Goal: Information Seeking & Learning: Learn about a topic

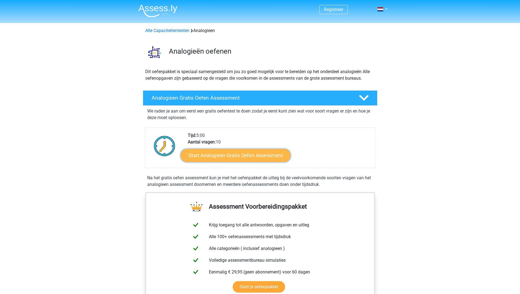
click at [268, 156] on link "Start Analogieen Gratis Oefen Assessment" at bounding box center [236, 155] width 110 height 13
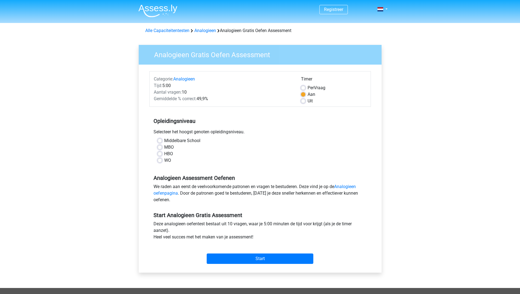
click at [164, 160] on label "WO" at bounding box center [167, 160] width 7 height 7
click at [161, 160] on input "WO" at bounding box center [160, 159] width 4 height 5
radio input "true"
click at [244, 260] on input "Start" at bounding box center [260, 259] width 107 height 10
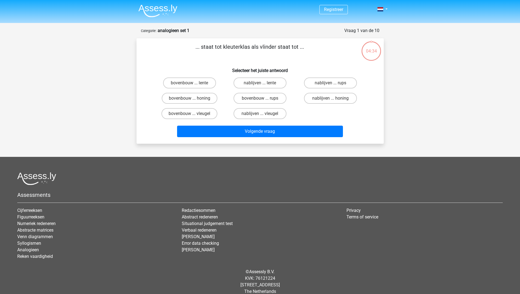
click at [263, 101] on input "bovenbouw ... rups" at bounding box center [262, 100] width 4 height 4
radio input "true"
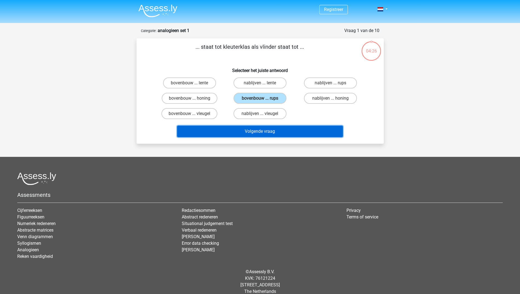
click at [254, 131] on button "Volgende vraag" at bounding box center [260, 132] width 166 height 12
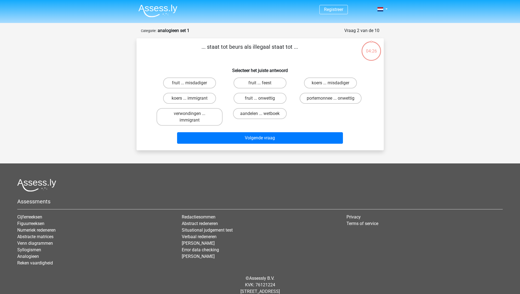
scroll to position [14, 0]
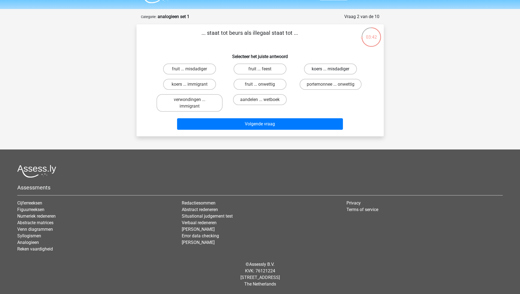
click at [319, 70] on label "koers ... misdadiger" at bounding box center [330, 69] width 53 height 11
click at [330, 70] on input "koers ... misdadiger" at bounding box center [332, 71] width 4 height 4
radio input "true"
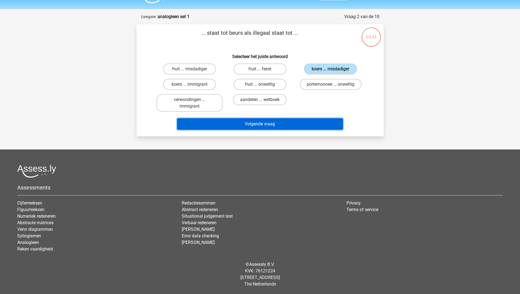
click at [282, 124] on button "Volgende vraag" at bounding box center [260, 124] width 166 height 12
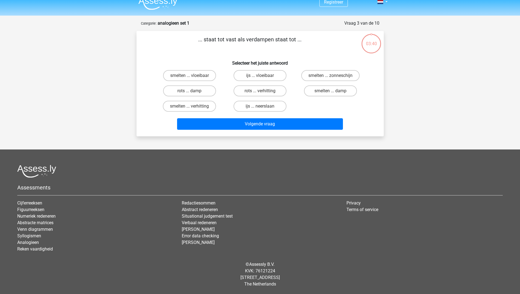
scroll to position [7, 0]
click at [205, 77] on label "smelten ... vloeibaar" at bounding box center [189, 75] width 53 height 11
click at [193, 77] on input "smelten ... vloeibaar" at bounding box center [191, 78] width 4 height 4
radio input "true"
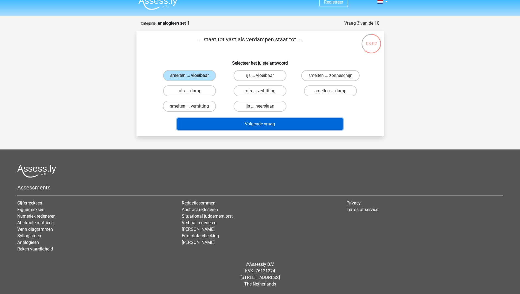
click at [246, 125] on button "Volgende vraag" at bounding box center [260, 124] width 166 height 12
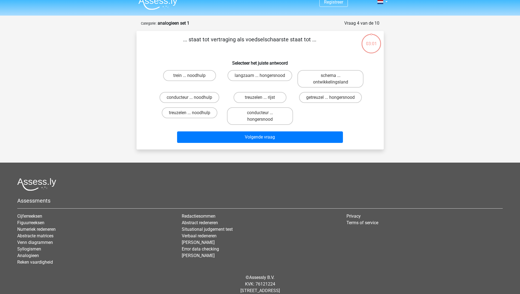
scroll to position [21, 0]
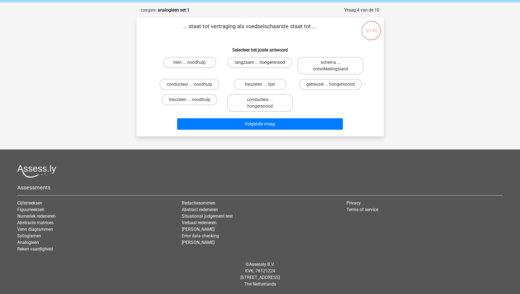
click at [253, 65] on label "langzaam ... hongersnood" at bounding box center [259, 62] width 65 height 11
click at [260, 65] on input "langzaam ... hongersnood" at bounding box center [262, 64] width 4 height 4
radio input "true"
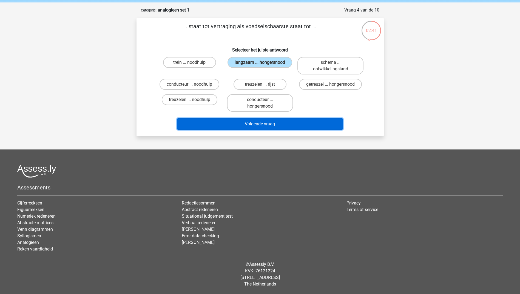
click at [272, 121] on button "Volgende vraag" at bounding box center [260, 124] width 166 height 12
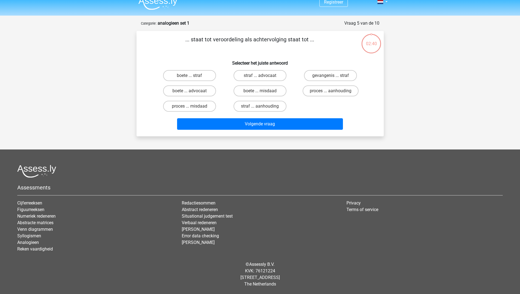
scroll to position [7, 0]
click at [320, 94] on label "proces ... aanhouding" at bounding box center [330, 90] width 56 height 11
click at [330, 94] on input "proces ... aanhouding" at bounding box center [332, 93] width 4 height 4
radio input "true"
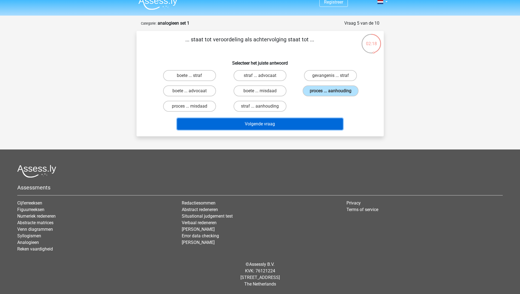
click at [296, 125] on button "Volgende vraag" at bounding box center [260, 124] width 166 height 12
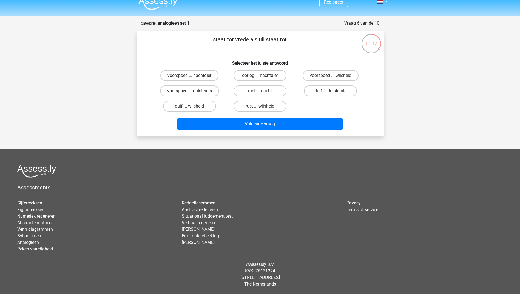
click at [201, 93] on label "voorspoed ... duisternis" at bounding box center [189, 90] width 59 height 11
click at [193, 93] on input "voorspoed ... duisternis" at bounding box center [191, 93] width 4 height 4
radio input "true"
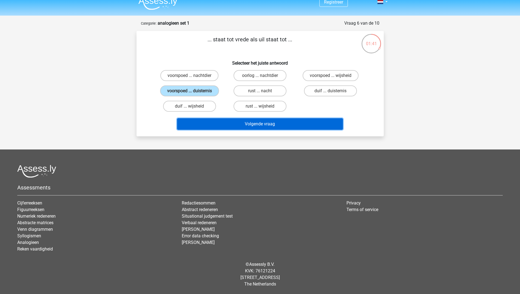
click at [243, 121] on button "Volgende vraag" at bounding box center [260, 124] width 166 height 12
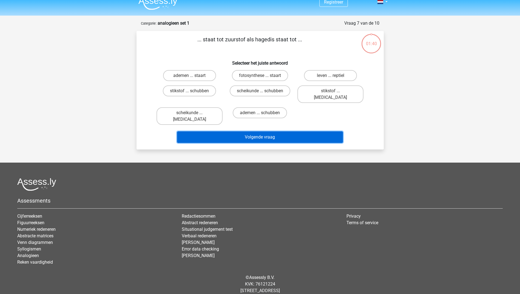
click at [243, 131] on button "Volgende vraag" at bounding box center [260, 137] width 166 height 12
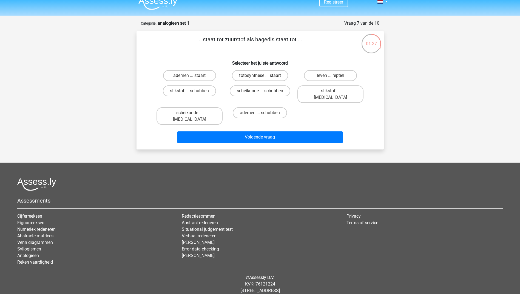
click at [218, 59] on h6 "Selecteer het juiste antwoord" at bounding box center [260, 61] width 230 height 10
click at [204, 92] on label "stikstof ... schubben" at bounding box center [189, 90] width 53 height 11
click at [193, 92] on input "stikstof ... schubben" at bounding box center [191, 93] width 4 height 4
radio input "true"
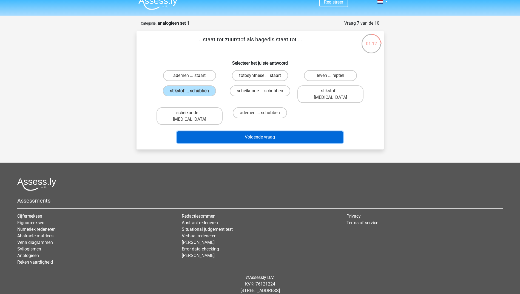
click at [246, 131] on button "Volgende vraag" at bounding box center [260, 137] width 166 height 12
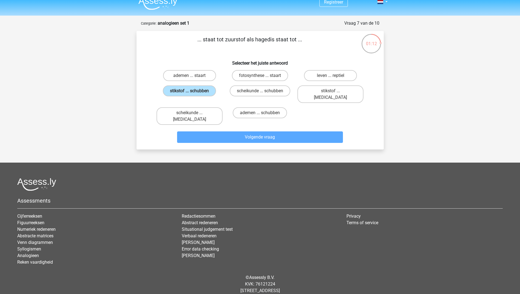
scroll to position [14, 0]
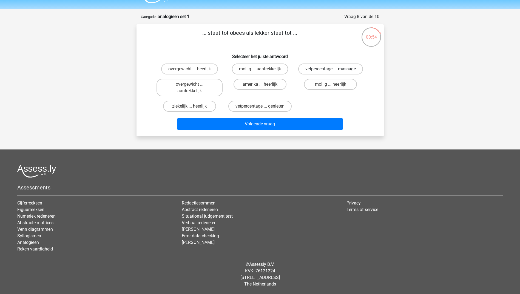
click at [316, 73] on label "vetpercentage ... massage" at bounding box center [330, 69] width 65 height 11
click at [330, 73] on input "vetpercentage ... massage" at bounding box center [332, 71] width 4 height 4
radio input "true"
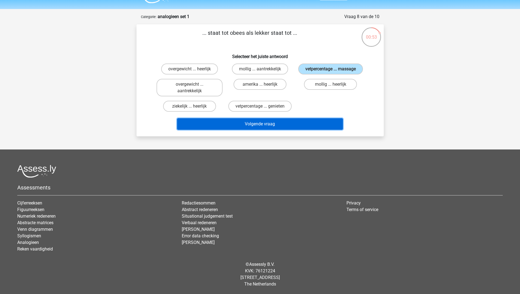
click at [290, 127] on button "Volgende vraag" at bounding box center [260, 124] width 166 height 12
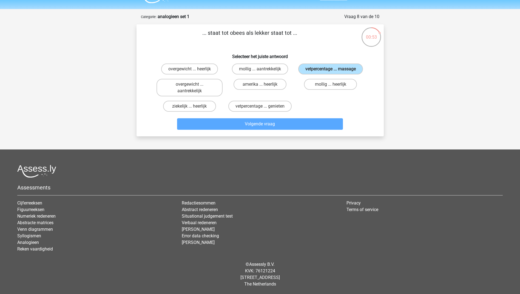
scroll to position [7, 0]
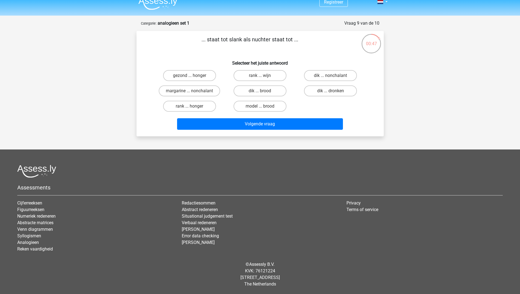
click at [262, 78] on input "rank ... wijn" at bounding box center [262, 78] width 4 height 4
radio input "true"
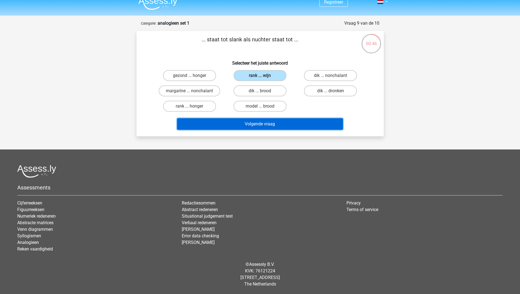
click at [261, 125] on button "Volgende vraag" at bounding box center [260, 124] width 166 height 12
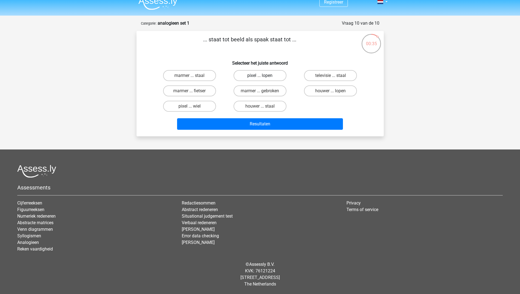
click at [246, 75] on label "pixel ... lopen" at bounding box center [259, 75] width 53 height 11
click at [260, 76] on input "pixel ... lopen" at bounding box center [262, 78] width 4 height 4
radio input "true"
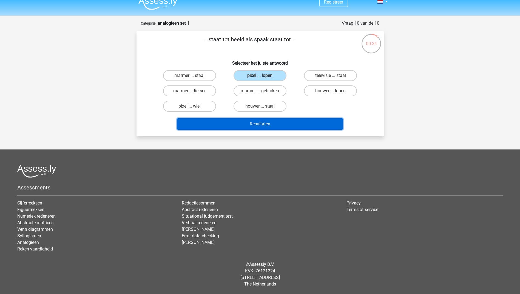
click at [250, 121] on button "Resultaten" at bounding box center [260, 124] width 166 height 12
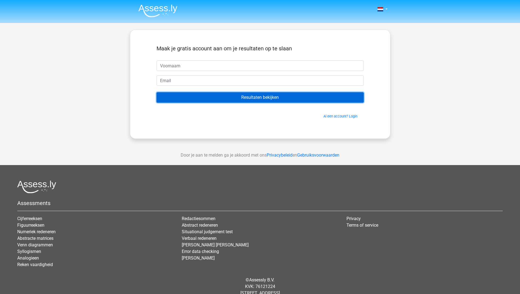
click at [276, 98] on input "Resultaten bekijken" at bounding box center [259, 97] width 207 height 10
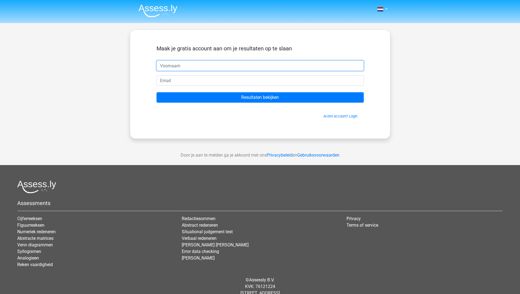
click at [233, 68] on input "text" at bounding box center [259, 66] width 207 height 10
type input "[PERSON_NAME]"
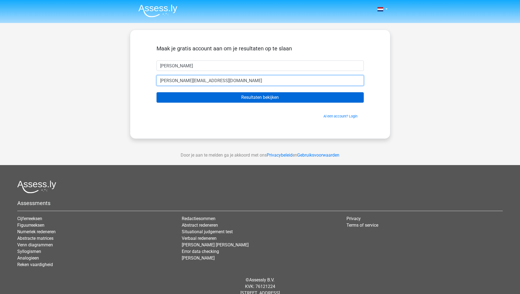
type input "[PERSON_NAME][EMAIL_ADDRESS][DOMAIN_NAME]"
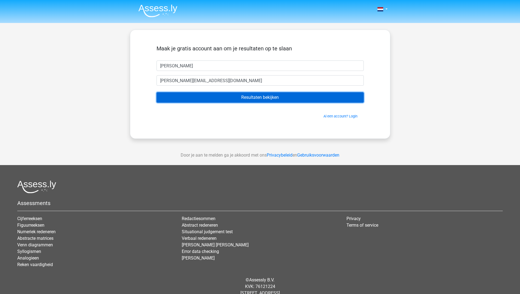
click at [234, 96] on input "Resultaten bekijken" at bounding box center [259, 97] width 207 height 10
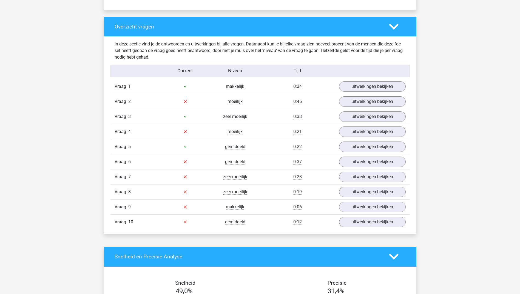
scroll to position [403, 0]
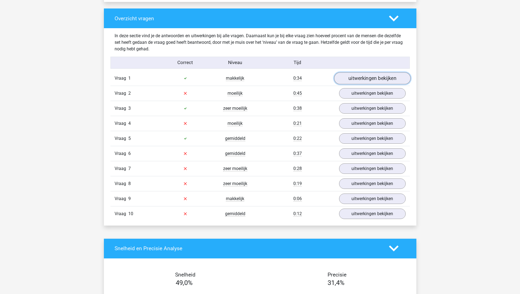
click at [366, 77] on link "uitwerkingen bekijken" at bounding box center [372, 78] width 76 height 12
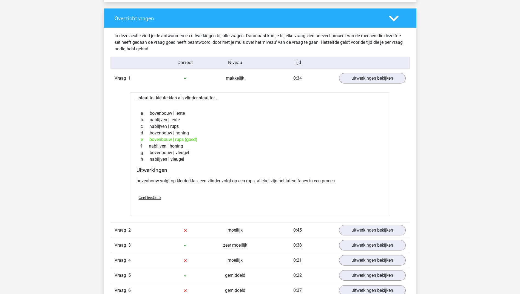
drag, startPoint x: 519, startPoint y: 136, endPoint x: 519, endPoint y: 149, distance: 12.3
click at [519, 149] on div "Kies premium Piet [PERSON_NAME][EMAIL_ADDRESS][DOMAIN_NAME]" at bounding box center [260, 269] width 520 height 1345
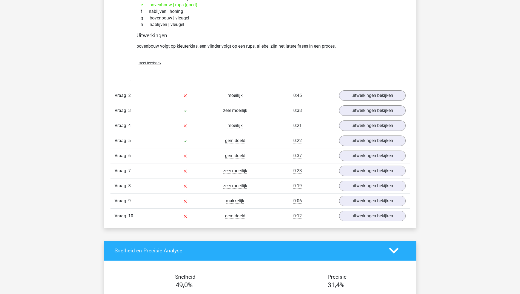
scroll to position [522, 0]
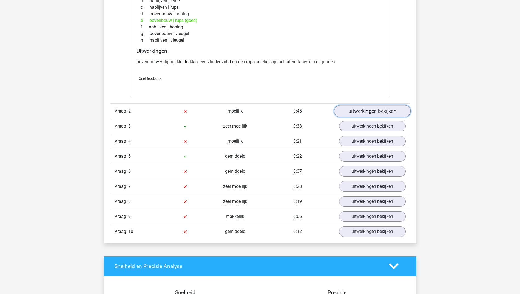
click at [365, 110] on link "uitwerkingen bekijken" at bounding box center [372, 111] width 76 height 12
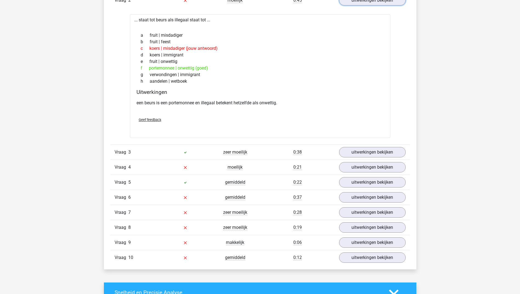
scroll to position [632, 0]
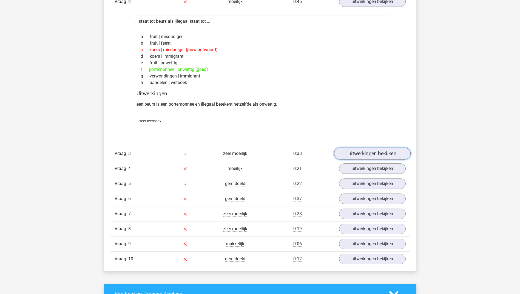
click at [381, 158] on link "uitwerkingen bekijken" at bounding box center [372, 154] width 76 height 12
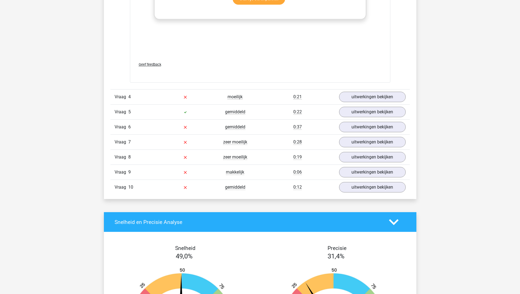
scroll to position [1015, 0]
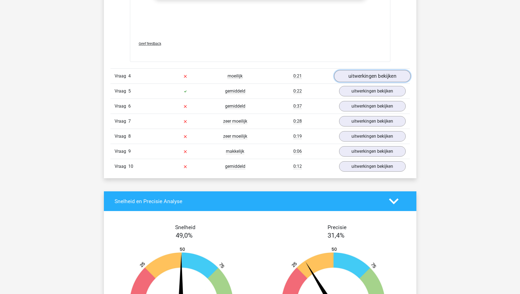
click at [375, 79] on link "uitwerkingen bekijken" at bounding box center [372, 76] width 76 height 12
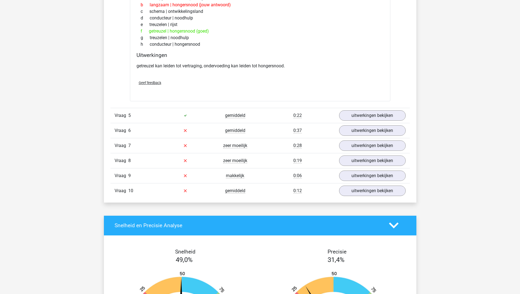
scroll to position [1136, 0]
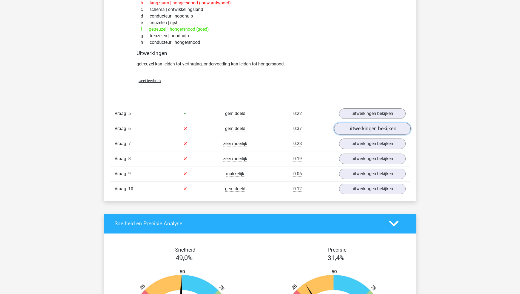
click at [388, 125] on link "uitwerkingen bekijken" at bounding box center [372, 129] width 76 height 12
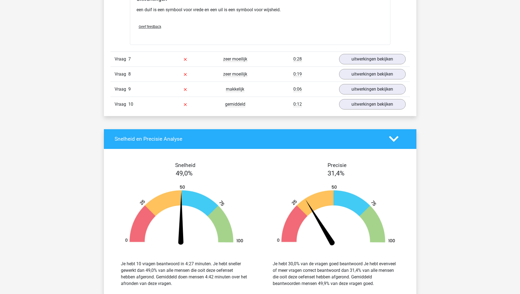
scroll to position [1360, 0]
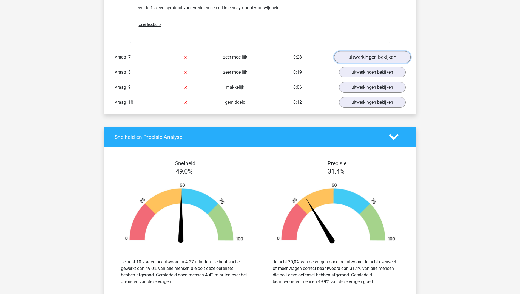
click at [367, 58] on link "uitwerkingen bekijken" at bounding box center [372, 57] width 76 height 12
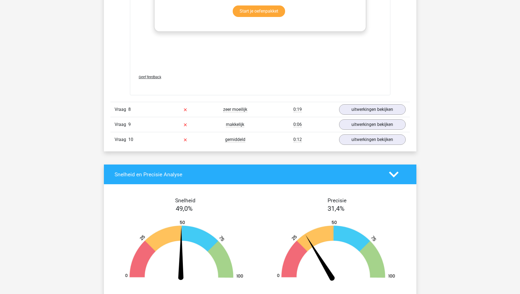
scroll to position [1611, 0]
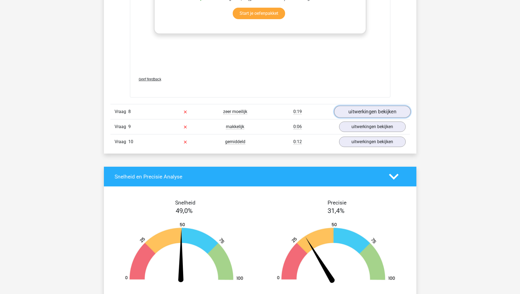
click at [377, 116] on link "uitwerkingen bekijken" at bounding box center [372, 112] width 76 height 12
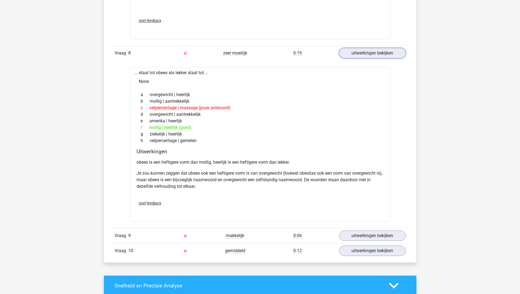
scroll to position [1676, 0]
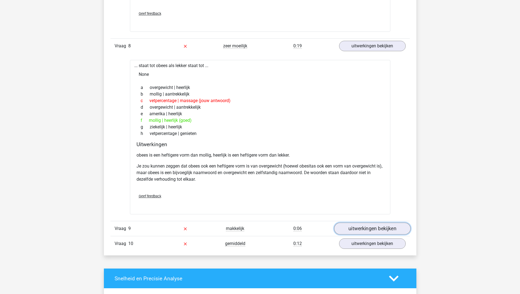
click at [355, 227] on link "uitwerkingen bekijken" at bounding box center [372, 229] width 76 height 12
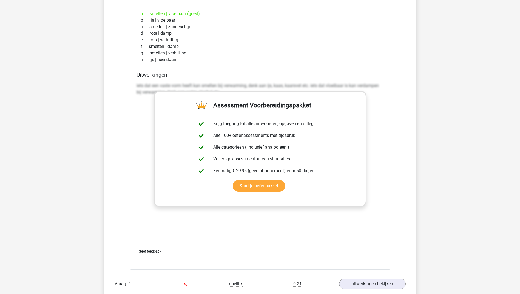
scroll to position [785, 0]
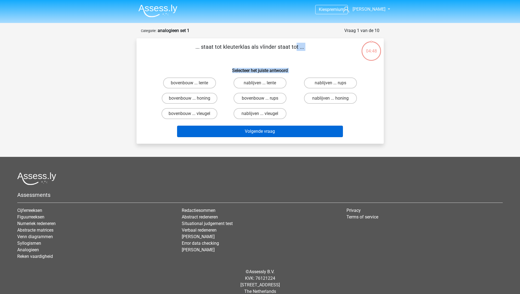
drag, startPoint x: 192, startPoint y: 47, endPoint x: 321, endPoint y: 126, distance: 151.5
click at [321, 126] on div "... staat tot kleuterklas als vlinder staat tot ... Selecteer het juiste antwoo…" at bounding box center [260, 91] width 243 height 97
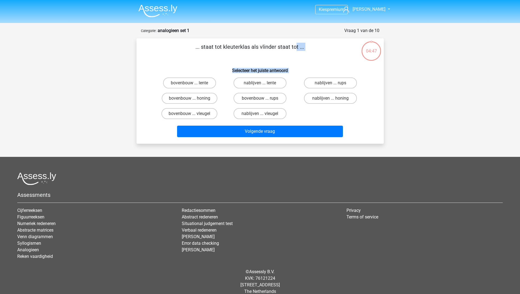
click at [399, 124] on div "Kies premium Piet [PERSON_NAME][EMAIL_ADDRESS][DOMAIN_NAME]" at bounding box center [260, 151] width 520 height 302
click at [283, 98] on label "bovenbouw ... rups" at bounding box center [259, 98] width 53 height 11
click at [263, 98] on input "bovenbouw ... rups" at bounding box center [262, 100] width 4 height 4
radio input "true"
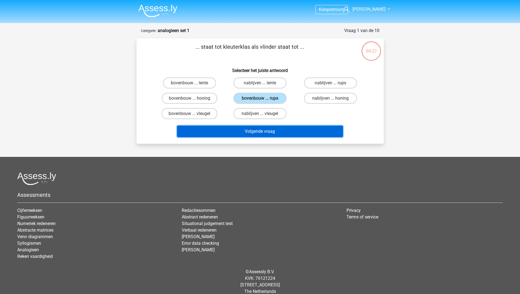
click at [282, 131] on button "Volgende vraag" at bounding box center [260, 132] width 166 height 12
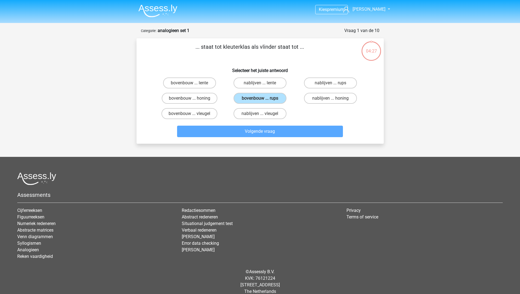
scroll to position [14, 0]
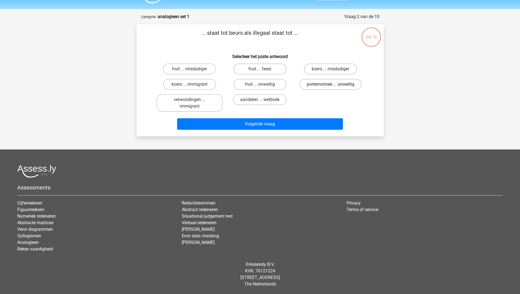
click at [327, 87] on label "portemonnee ... onwettig" at bounding box center [330, 84] width 62 height 11
click at [330, 87] on input "portemonnee ... onwettig" at bounding box center [332, 86] width 4 height 4
radio input "true"
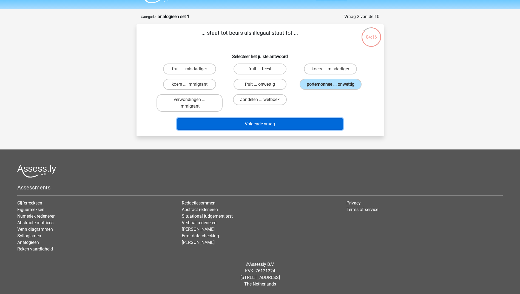
click at [269, 124] on button "Volgende vraag" at bounding box center [260, 124] width 166 height 12
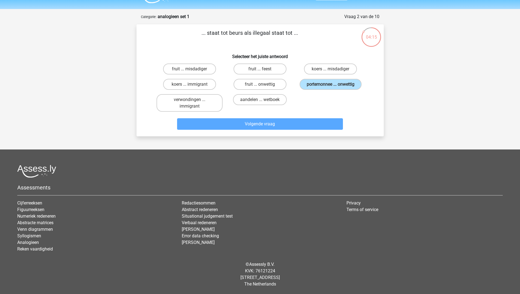
scroll to position [7, 0]
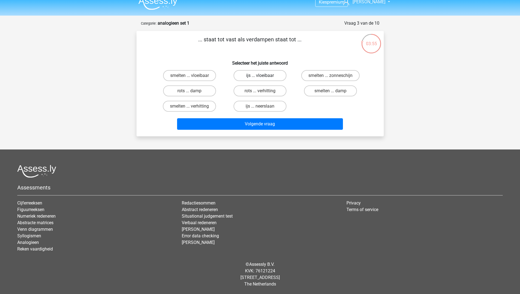
click at [255, 75] on label "ijs ... vloeibaar" at bounding box center [259, 75] width 53 height 11
click at [260, 76] on input "ijs ... vloeibaar" at bounding box center [262, 78] width 4 height 4
radio input "true"
click at [208, 93] on label "rots ... damp" at bounding box center [189, 90] width 53 height 11
click at [193, 93] on input "rots ... damp" at bounding box center [191, 93] width 4 height 4
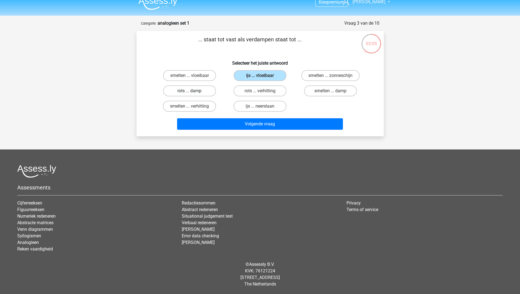
radio input "true"
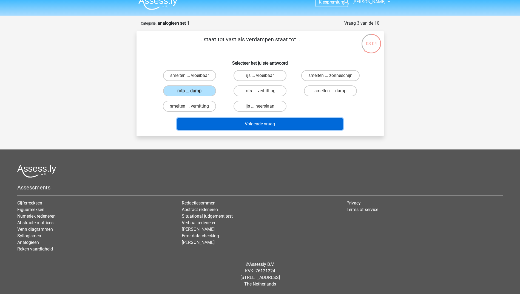
click at [237, 119] on button "Volgende vraag" at bounding box center [260, 124] width 166 height 12
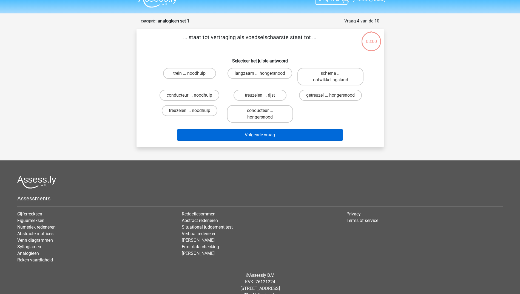
scroll to position [21, 0]
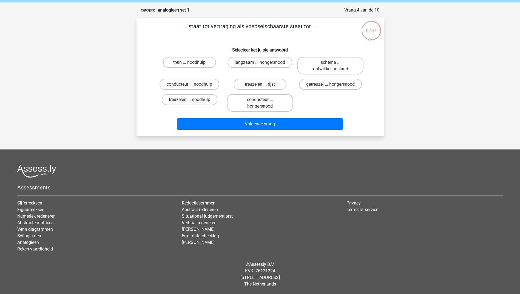
click at [189, 99] on label "treuzelen ... noodhulp" at bounding box center [190, 99] width 56 height 11
click at [189, 100] on input "treuzelen ... noodhulp" at bounding box center [191, 102] width 4 height 4
radio input "true"
click at [297, 117] on div "Volgende vraag" at bounding box center [260, 123] width 230 height 18
click at [296, 118] on div "Volgende vraag" at bounding box center [260, 123] width 230 height 18
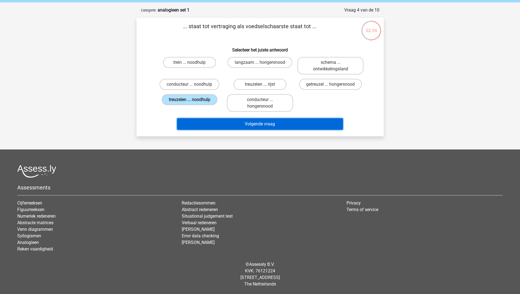
click at [289, 124] on button "Volgende vraag" at bounding box center [260, 124] width 166 height 12
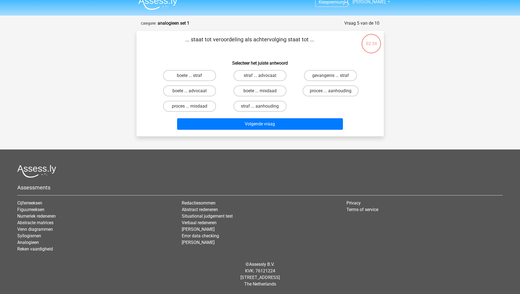
scroll to position [7, 0]
click at [316, 91] on label "proces ... aanhouding" at bounding box center [330, 90] width 56 height 11
click at [330, 91] on input "proces ... aanhouding" at bounding box center [332, 93] width 4 height 4
radio input "true"
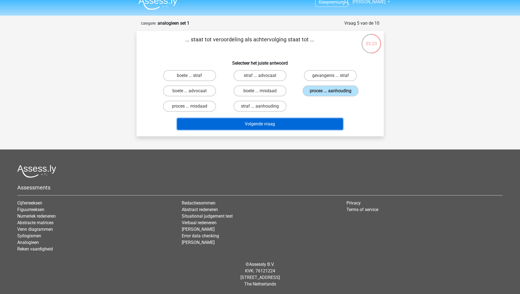
click at [283, 126] on button "Volgende vraag" at bounding box center [260, 124] width 166 height 12
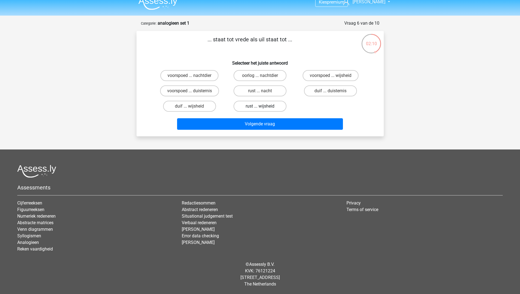
click at [272, 105] on label "rust ... wijsheid" at bounding box center [259, 106] width 53 height 11
click at [263, 106] on input "rust ... wijsheid" at bounding box center [262, 108] width 4 height 4
radio input "true"
click at [205, 106] on label "duif ... wijsheid" at bounding box center [189, 106] width 53 height 11
click at [193, 106] on input "duif ... wijsheid" at bounding box center [191, 108] width 4 height 4
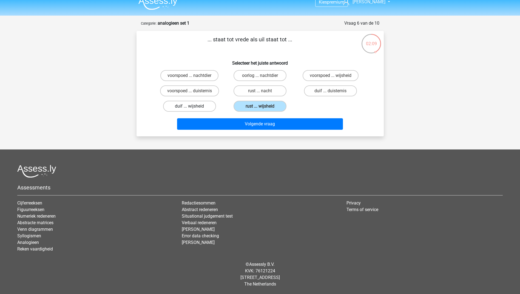
radio input "true"
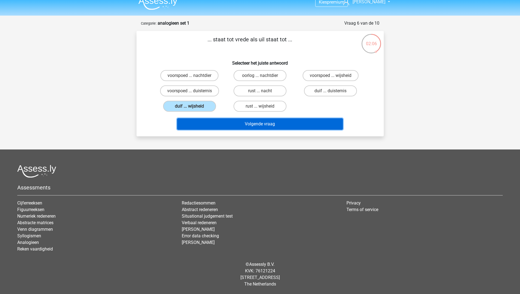
click at [245, 127] on button "Volgende vraag" at bounding box center [260, 124] width 166 height 12
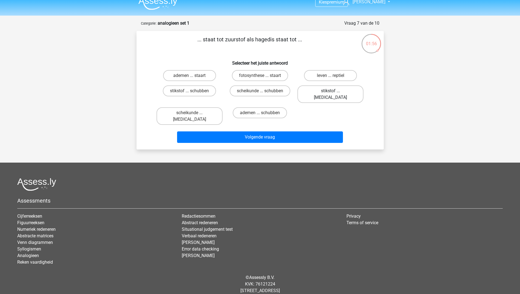
click at [316, 93] on label "stikstof ... krokodil" at bounding box center [330, 94] width 66 height 18
click at [330, 93] on input "stikstof ... krokodil" at bounding box center [332, 93] width 4 height 4
radio input "true"
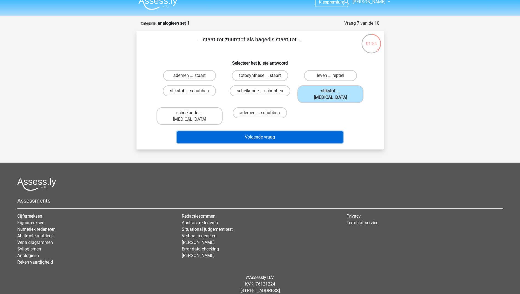
click at [285, 131] on button "Volgende vraag" at bounding box center [260, 137] width 166 height 12
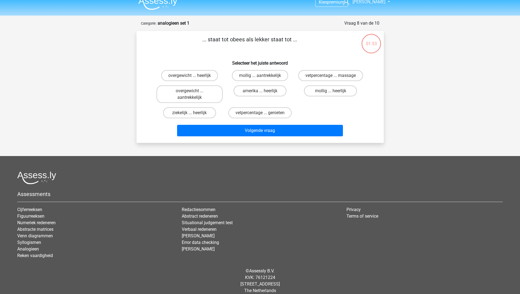
scroll to position [14, 0]
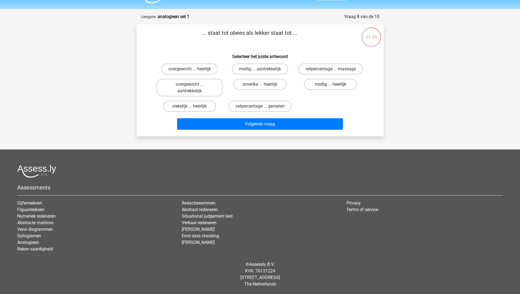
click at [320, 87] on label "mollig ... heerlijk" at bounding box center [330, 84] width 53 height 11
click at [330, 87] on input "mollig ... heerlijk" at bounding box center [332, 86] width 4 height 4
radio input "true"
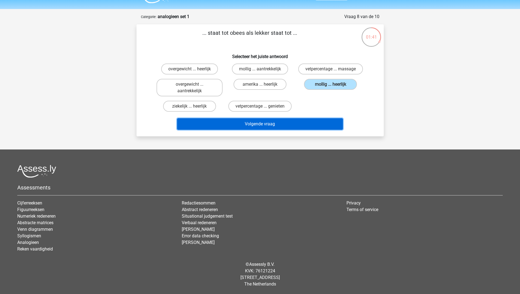
click at [289, 122] on button "Volgende vraag" at bounding box center [260, 124] width 166 height 12
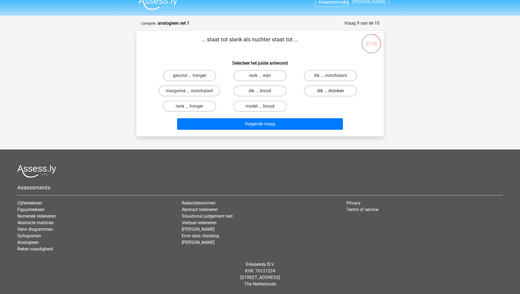
click at [319, 92] on label "dik ... dronken" at bounding box center [330, 90] width 53 height 11
click at [330, 92] on input "dik ... dronken" at bounding box center [332, 93] width 4 height 4
radio input "true"
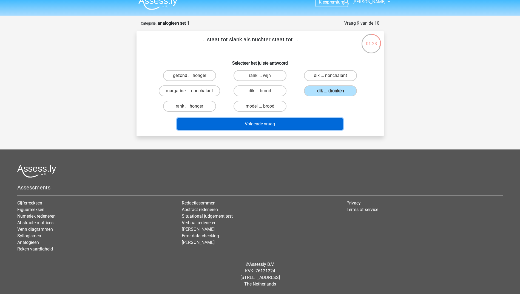
click at [288, 125] on button "Volgende vraag" at bounding box center [260, 124] width 166 height 12
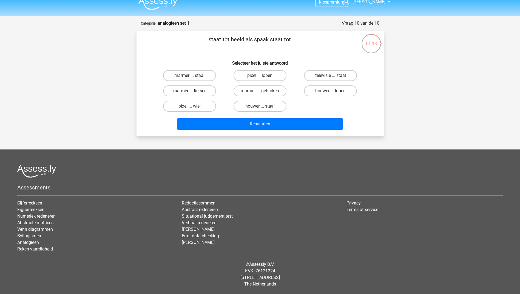
click at [201, 90] on label "marmer ... fietser" at bounding box center [189, 90] width 53 height 11
click at [193, 91] on input "marmer ... fietser" at bounding box center [191, 93] width 4 height 4
radio input "true"
click at [227, 118] on div "Resultaten" at bounding box center [260, 123] width 230 height 18
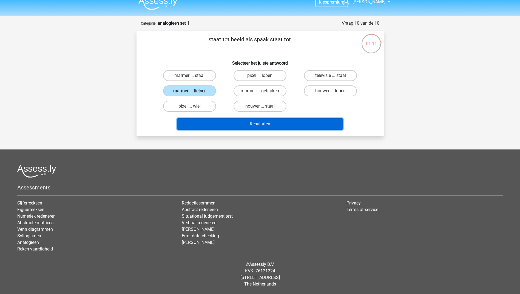
click at [235, 124] on button "Resultaten" at bounding box center [260, 124] width 166 height 12
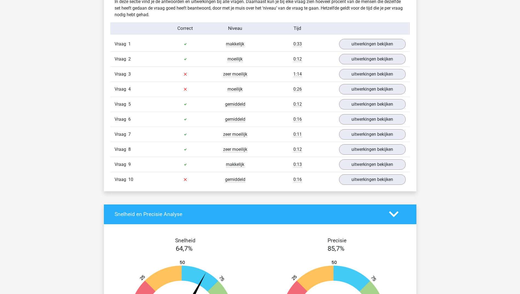
scroll to position [440, 0]
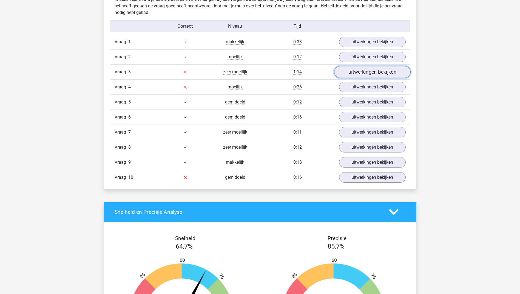
click at [354, 72] on link "uitwerkingen bekijken" at bounding box center [372, 72] width 76 height 12
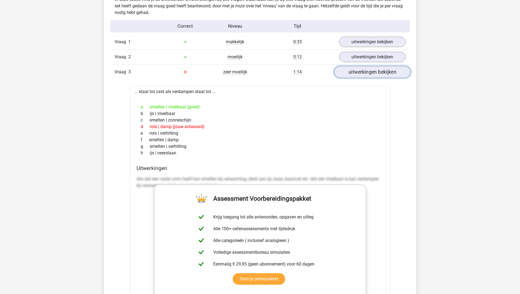
click at [354, 72] on link "uitwerkingen bekijken" at bounding box center [372, 72] width 76 height 12
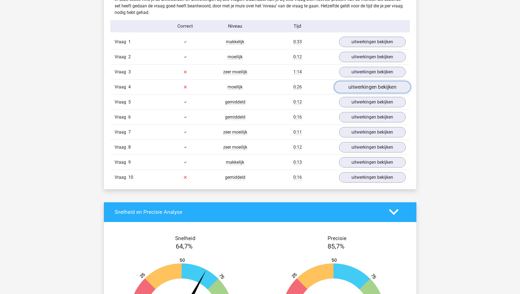
click at [352, 90] on link "uitwerkingen bekijken" at bounding box center [372, 87] width 76 height 12
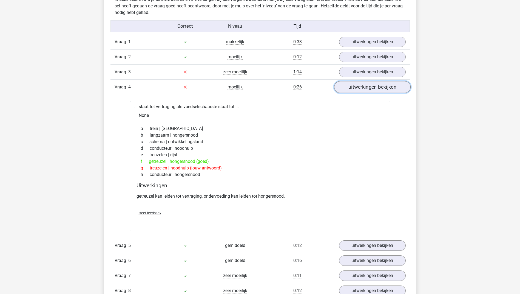
click at [352, 90] on link "uitwerkingen bekijken" at bounding box center [372, 87] width 76 height 12
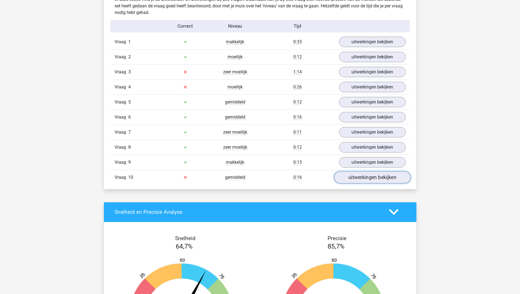
click at [357, 177] on link "uitwerkingen bekijken" at bounding box center [372, 177] width 76 height 12
